Goal: Find specific page/section: Find specific page/section

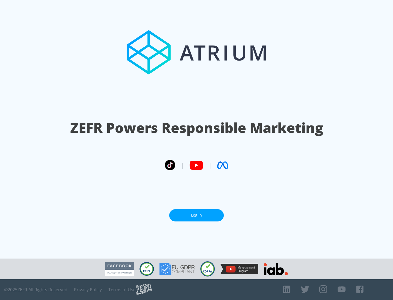
click at [197, 215] on link "Log In" at bounding box center [196, 215] width 55 height 12
